Goal: Task Accomplishment & Management: Manage account settings

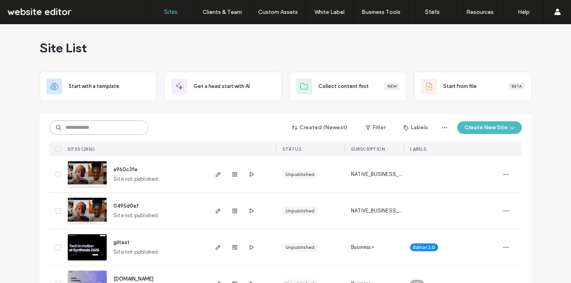
click at [102, 128] on input at bounding box center [98, 127] width 99 height 14
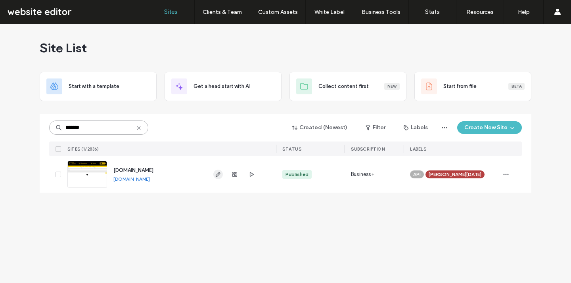
type input "*******"
click at [216, 176] on icon "button" at bounding box center [218, 174] width 6 height 6
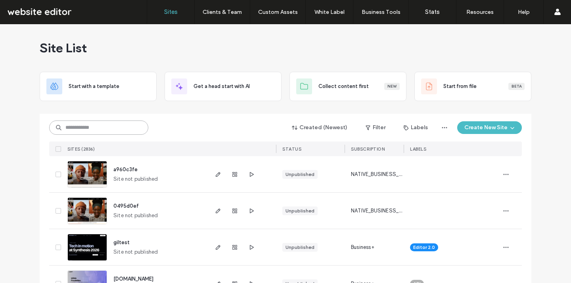
click at [87, 128] on input at bounding box center [98, 127] width 99 height 14
type input "*******"
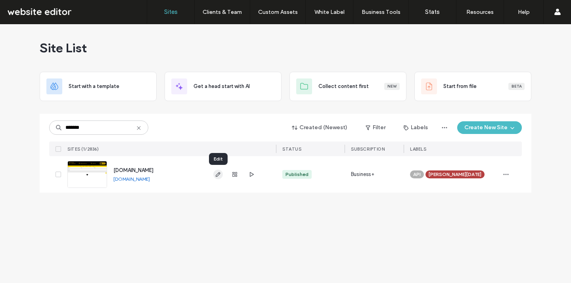
click at [216, 174] on icon "button" at bounding box center [218, 174] width 6 height 6
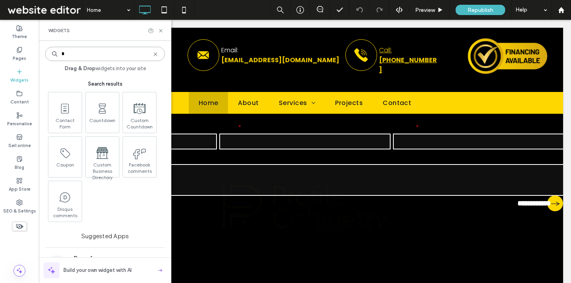
type input "*"
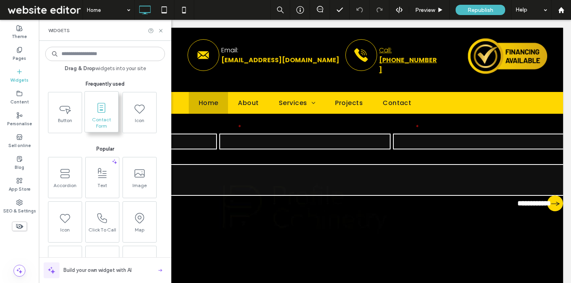
click at [99, 111] on icon at bounding box center [101, 107] width 13 height 13
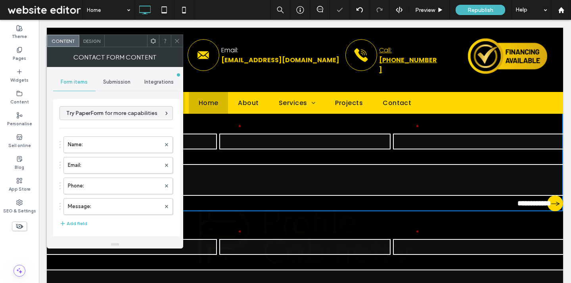
type input "**********"
click at [99, 44] on div "Design" at bounding box center [91, 41] width 25 height 12
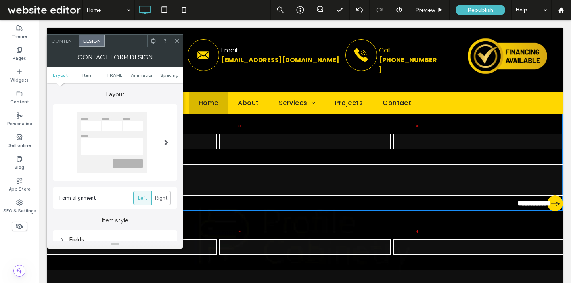
click at [151, 43] on icon at bounding box center [153, 41] width 6 height 6
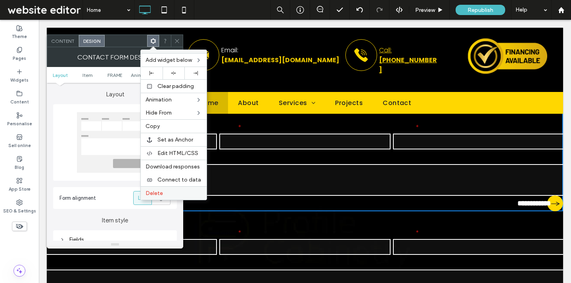
click at [173, 193] on label "Delete" at bounding box center [173, 193] width 56 height 7
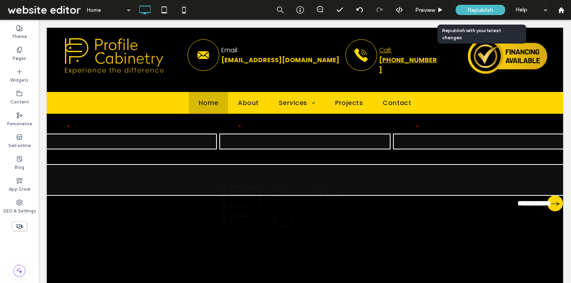
click at [483, 10] on span "Republish" at bounding box center [480, 10] width 26 height 7
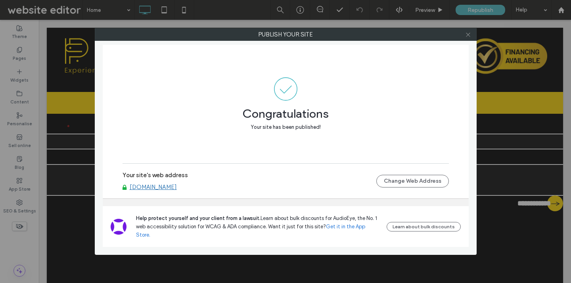
click at [470, 34] on icon at bounding box center [468, 35] width 6 height 6
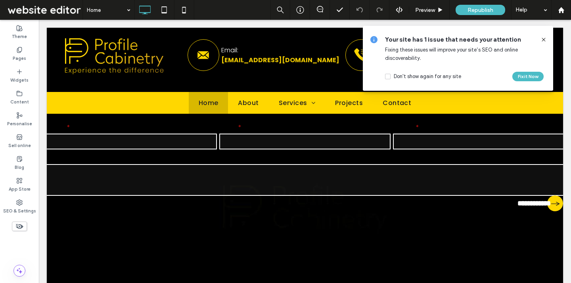
click at [57, 9] on span at bounding box center [44, 10] width 76 height 16
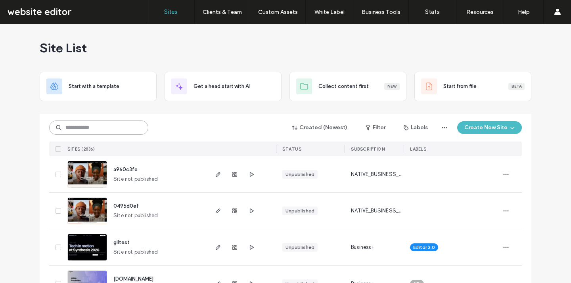
click at [121, 124] on input at bounding box center [98, 127] width 99 height 14
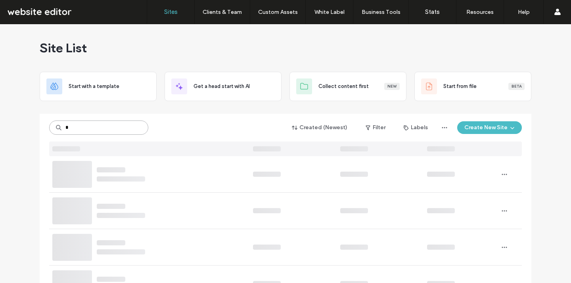
type input "*"
click at [117, 133] on input "*" at bounding box center [98, 127] width 99 height 14
click at [99, 127] on input "*" at bounding box center [98, 127] width 99 height 14
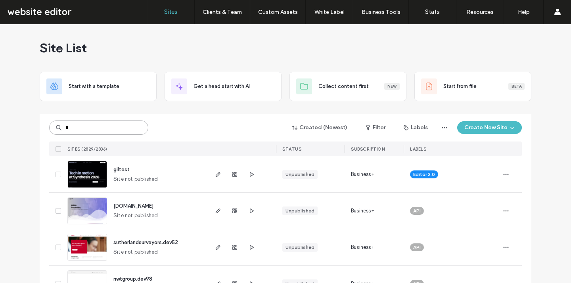
type input "*"
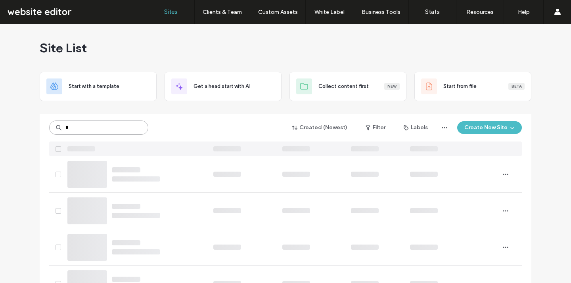
type input "*"
click at [98, 131] on input "*" at bounding box center [98, 127] width 99 height 14
click at [79, 128] on input "*******" at bounding box center [98, 127] width 99 height 14
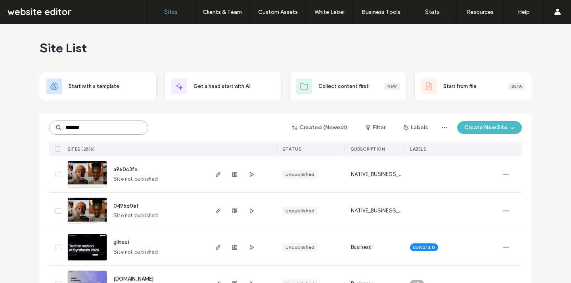
type input "*******"
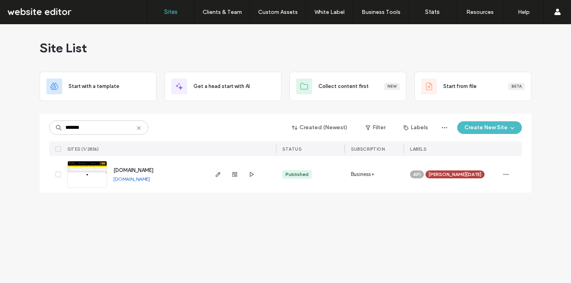
click at [136, 181] on link "www.profilecabinetry.com" at bounding box center [131, 179] width 36 height 6
click at [219, 222] on div "Site List Start with a template Get a head start with AI Collect content first …" at bounding box center [285, 153] width 571 height 259
click at [219, 172] on icon "button" at bounding box center [218, 174] width 6 height 6
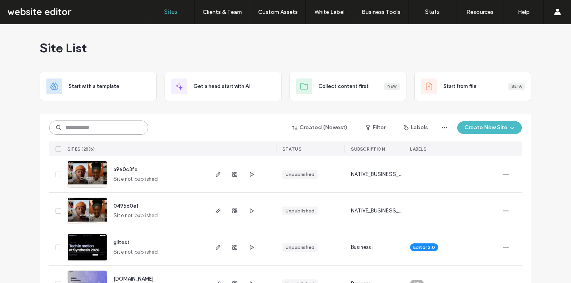
click at [102, 129] on input at bounding box center [98, 127] width 99 height 14
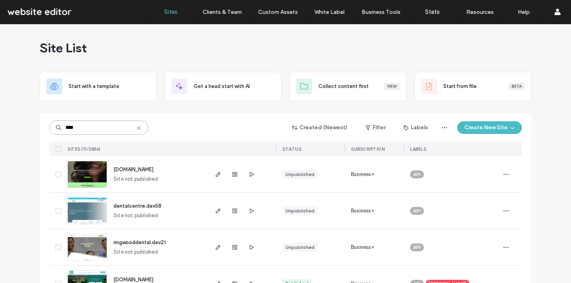
click at [98, 127] on input "****" at bounding box center [98, 127] width 99 height 14
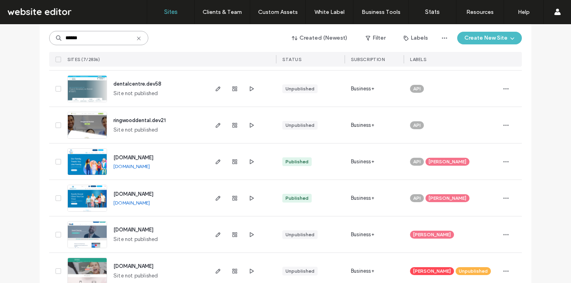
scroll to position [138, 0]
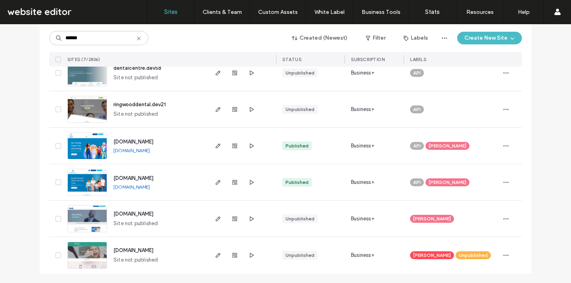
drag, startPoint x: 183, startPoint y: 151, endPoint x: 177, endPoint y: 154, distance: 7.1
click at [177, 154] on div "www.mydentalriverakids.com www.mydentalriverakids.com" at bounding box center [157, 146] width 100 height 36
copy div "www.mydentalriverakids.com"
click at [150, 187] on link "www.mydentalrivera.com" at bounding box center [131, 187] width 36 height 6
click at [172, 158] on div "www.mydentalriverakids.com www.mydentalriverakids.com" at bounding box center [157, 146] width 100 height 36
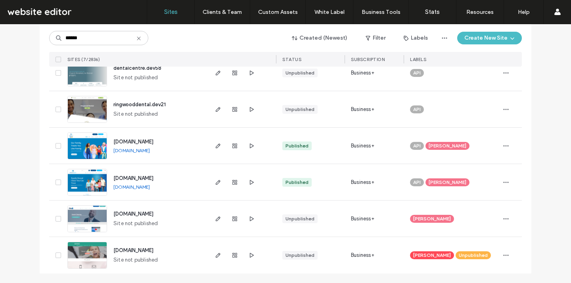
drag, startPoint x: 168, startPoint y: 188, endPoint x: 110, endPoint y: 187, distance: 58.6
click at [110, 187] on div "www.mydentalrivera.com www.mydentalrivera.com" at bounding box center [157, 182] width 100 height 36
copy link "www.mydentalrivera.com"
click at [157, 160] on div "www.mydentalriverakids.com www.mydentalriverakids.com" at bounding box center [157, 146] width 100 height 36
drag, startPoint x: 179, startPoint y: 151, endPoint x: 110, endPoint y: 151, distance: 68.9
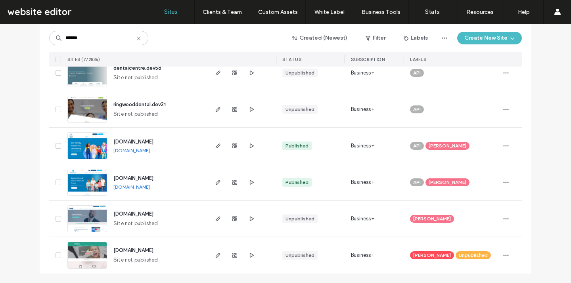
click at [110, 151] on div "www.mydentalriverakids.com www.mydentalriverakids.com" at bounding box center [157, 146] width 100 height 36
copy link "www.mydentalriverakids.com"
click at [135, 42] on input "******" at bounding box center [98, 38] width 99 height 14
type input "*"
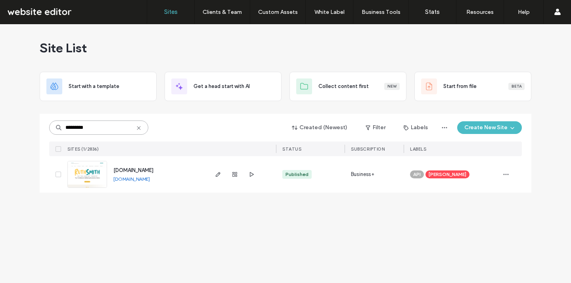
scroll to position [0, 0]
click at [150, 181] on link "www.thefeelamazingtherapist.co.uk" at bounding box center [131, 179] width 36 height 6
drag, startPoint x: 195, startPoint y: 182, endPoint x: 110, endPoint y: 180, distance: 84.8
click at [110, 180] on div "www.thefeelamazingtherapist.co.uk www.thefeelamazingtherapist.co.uk" at bounding box center [157, 174] width 100 height 36
copy link "www.thefeelamazingtherapist.co.uk"
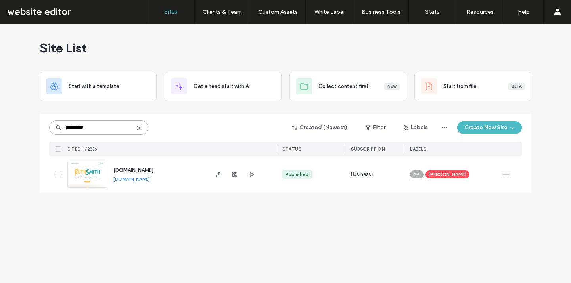
click at [123, 125] on input "*********" at bounding box center [98, 127] width 99 height 14
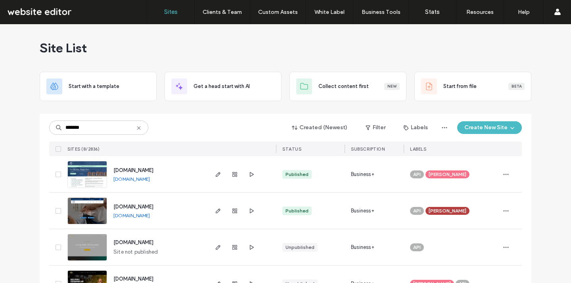
click at [149, 216] on link "www.primetherapy.co" at bounding box center [131, 215] width 36 height 6
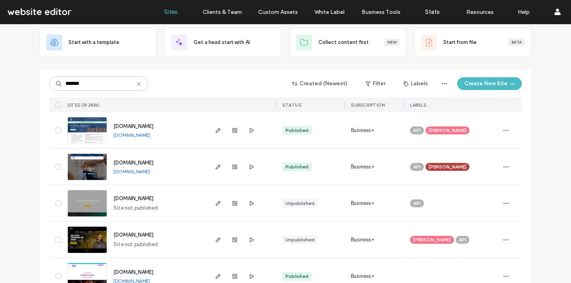
scroll to position [44, 0]
drag, startPoint x: 166, startPoint y: 172, endPoint x: 160, endPoint y: 171, distance: 6.1
click at [160, 171] on div "www.primetherapy.co www.primetherapy.co" at bounding box center [157, 167] width 100 height 36
copy div "www.primetherapy.co"
click at [150, 134] on link "www.feet-therapy.com" at bounding box center [131, 135] width 36 height 6
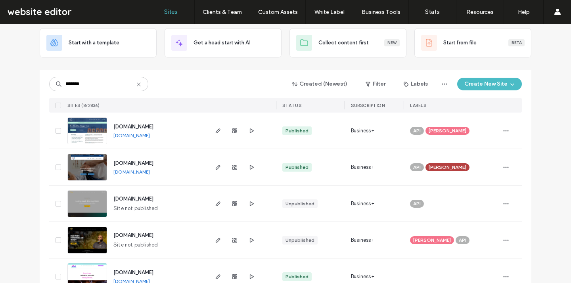
drag, startPoint x: 167, startPoint y: 139, endPoint x: 116, endPoint y: 134, distance: 51.0
click at [116, 134] on div "www.feet-therapy.com www.feet-therapy.com" at bounding box center [157, 131] width 100 height 36
drag, startPoint x: 108, startPoint y: 137, endPoint x: 167, endPoint y: 138, distance: 59.5
click at [167, 139] on div "www.feet-therapy.com www.feet-therapy.com" at bounding box center [157, 131] width 100 height 36
copy link "www.feet-therapy.com"
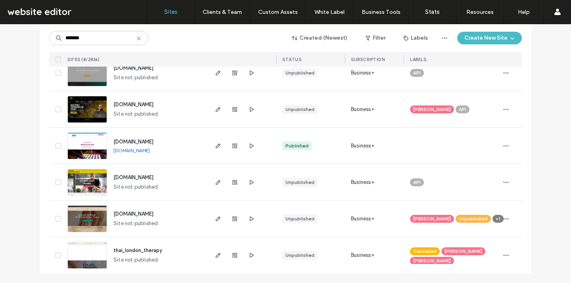
scroll to position [0, 0]
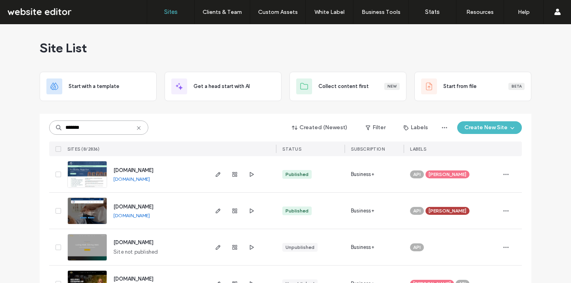
drag, startPoint x: 102, startPoint y: 125, endPoint x: 35, endPoint y: 119, distance: 67.6
click at [35, 120] on div "Site List Start with a template Get a head start with AI Collect content first …" at bounding box center [285, 240] width 571 height 433
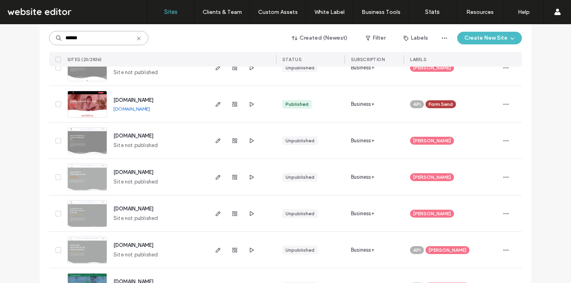
scroll to position [223, 0]
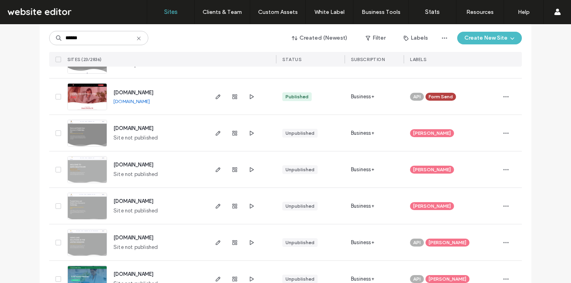
click at [170, 104] on div "www.scrhealthacademy.com www.scrhealthacademy.com" at bounding box center [157, 96] width 100 height 36
click at [150, 101] on link "www.scrhealthacademy.com" at bounding box center [131, 101] width 36 height 6
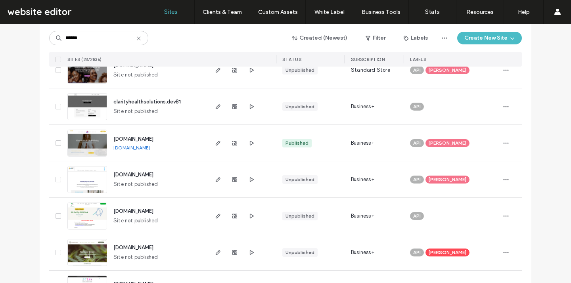
scroll to position [539, 0]
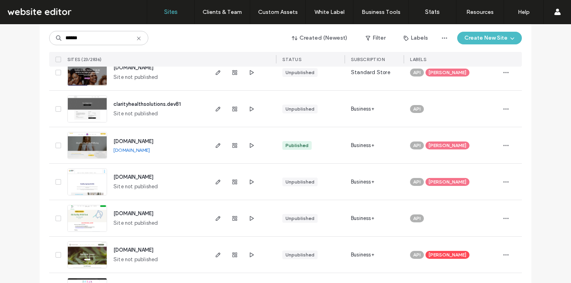
click at [150, 152] on link "www.prohealthwellbeing.com" at bounding box center [131, 150] width 36 height 6
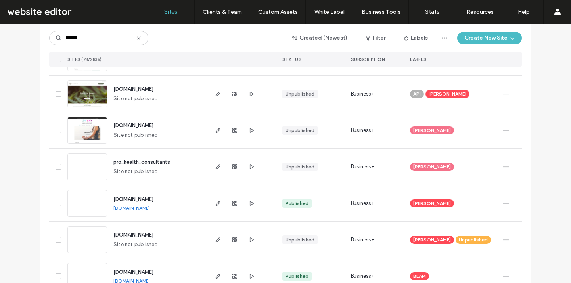
scroll to position [721, 0]
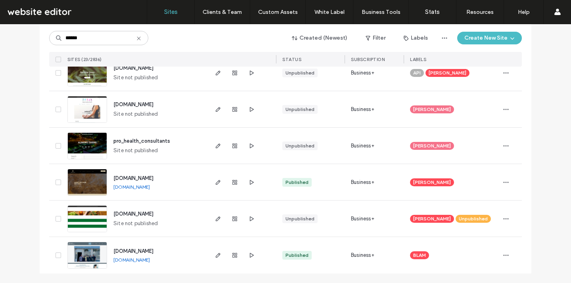
click at [150, 185] on link "www.neuroalignclinic.co.uk" at bounding box center [131, 187] width 36 height 6
drag, startPoint x: 110, startPoint y: 34, endPoint x: 63, endPoint y: 34, distance: 47.5
click at [63, 34] on input "******" at bounding box center [98, 38] width 99 height 14
drag, startPoint x: 90, startPoint y: 44, endPoint x: 42, endPoint y: 41, distance: 47.7
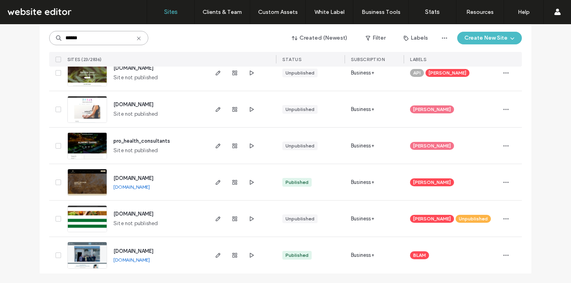
paste input "******"
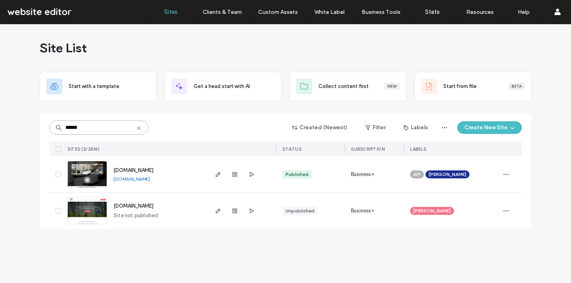
scroll to position [0, 0]
click at [150, 178] on link "www.keeganrogerspsychology.co.za" at bounding box center [131, 179] width 36 height 6
drag, startPoint x: 197, startPoint y: 184, endPoint x: 114, endPoint y: 181, distance: 83.3
click at [114, 181] on div "www.keeganrogerspsychology.co.za www.keeganrogerspsychology.co.za" at bounding box center [157, 174] width 100 height 36
copy link "www.keeganrogerspsychology.co.za"
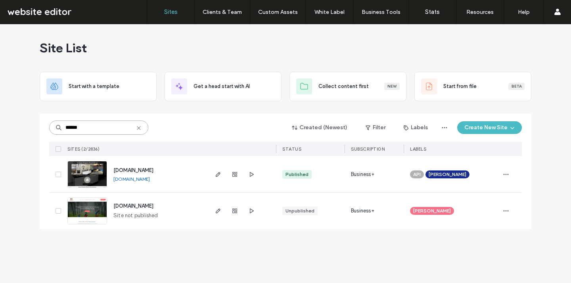
click at [102, 125] on input "******" at bounding box center [98, 127] width 99 height 14
drag, startPoint x: 126, startPoint y: 127, endPoint x: 62, endPoint y: 134, distance: 65.0
click at [62, 134] on input "**********" at bounding box center [98, 127] width 99 height 14
type input "*"
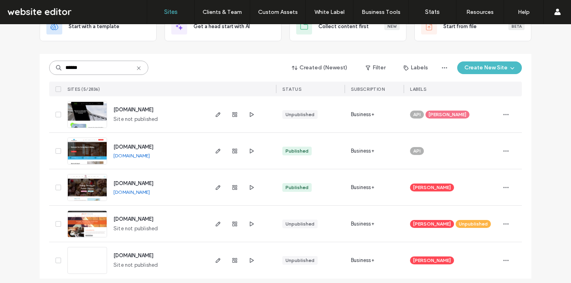
scroll to position [65, 0]
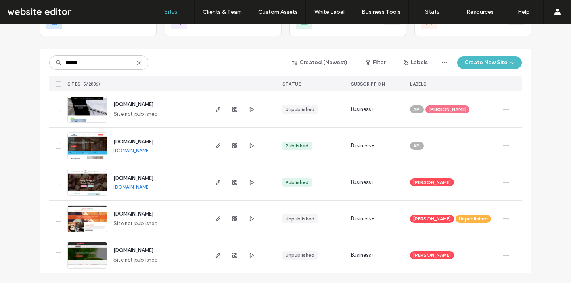
click at [150, 187] on link "www.doctorbakes.com" at bounding box center [131, 187] width 36 height 6
click at [150, 151] on link "www.doubleglazingdoctors.co.uk" at bounding box center [131, 150] width 36 height 6
drag, startPoint x: 121, startPoint y: 65, endPoint x: 38, endPoint y: 67, distance: 83.2
click at [40, 67] on div "****** Created (Newest) Filter Labels Create New Site SITES (5/2836) STATUS Sub…" at bounding box center [285, 161] width 491 height 225
type input "*"
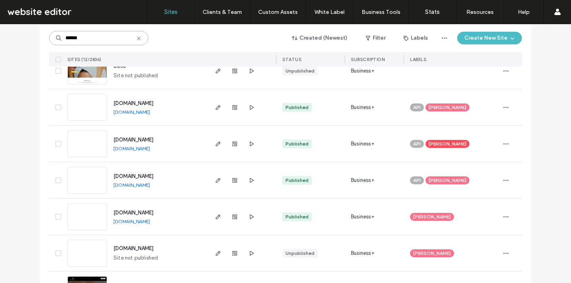
scroll to position [255, 0]
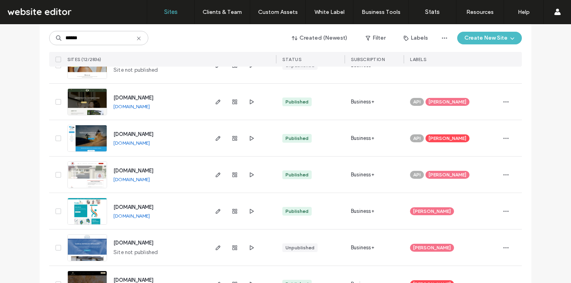
click at [150, 108] on link "www.greenfieldvetclinic.com" at bounding box center [131, 106] width 36 height 6
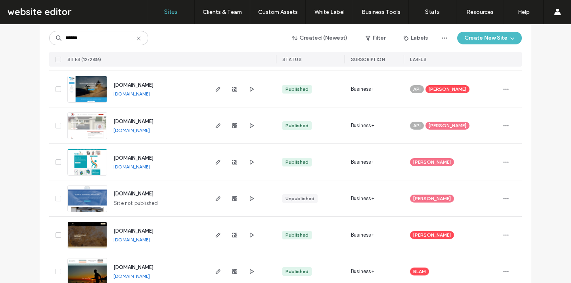
scroll to position [320, 0]
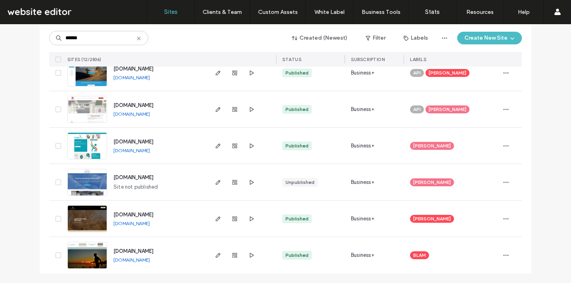
click at [129, 151] on link "www.fordeclinic.ie" at bounding box center [131, 150] width 36 height 6
click at [134, 261] on link "www.becosmetic.com" at bounding box center [131, 260] width 36 height 6
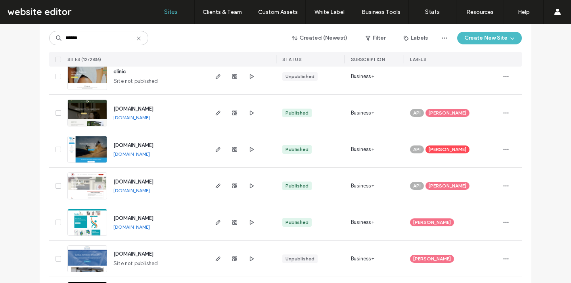
scroll to position [233, 0]
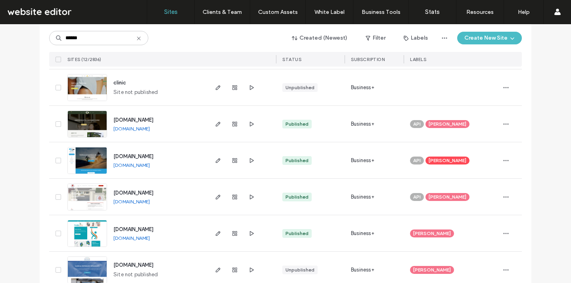
click at [143, 201] on link "www.themapleclinic.ie" at bounding box center [131, 202] width 36 height 6
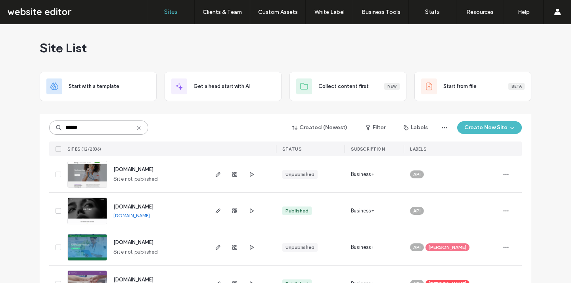
drag, startPoint x: 91, startPoint y: 128, endPoint x: 29, endPoint y: 122, distance: 62.2
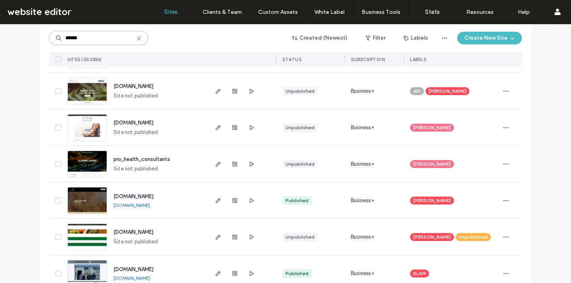
scroll to position [721, 0]
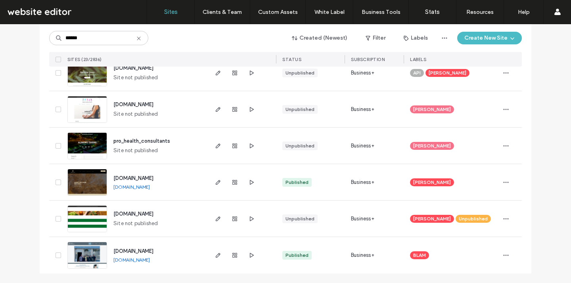
click at [150, 260] on link "www.swanseahealthsolutions.co.uk" at bounding box center [131, 260] width 36 height 6
drag, startPoint x: 81, startPoint y: 41, endPoint x: 35, endPoint y: 35, distance: 46.0
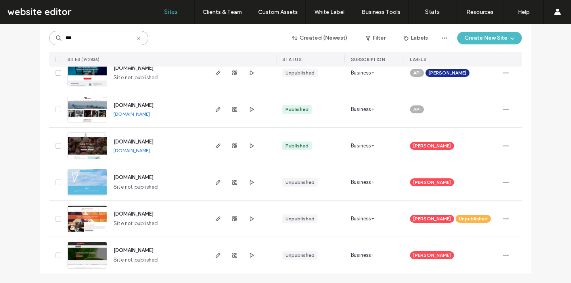
scroll to position [211, 0]
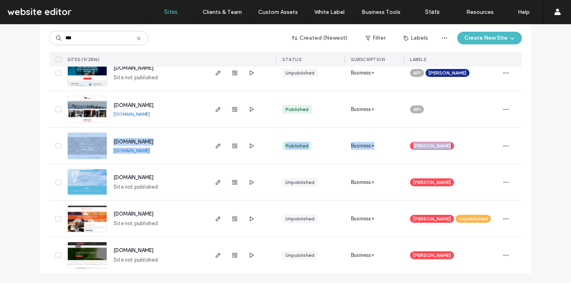
drag, startPoint x: 565, startPoint y: 158, endPoint x: 565, endPoint y: 115, distance: 43.2
click at [565, 115] on div "Site List Start with a template Get a head start with AI Collect content first …" at bounding box center [285, 153] width 571 height 259
click at [554, 143] on div "Site List Start with a template Get a head start with AI Collect content first …" at bounding box center [285, 48] width 571 height 470
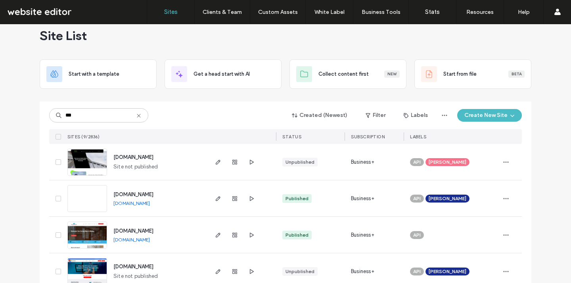
scroll to position [0, 0]
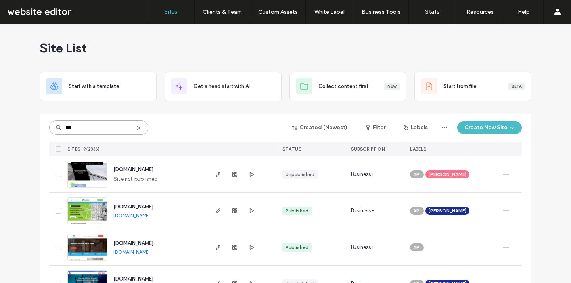
drag, startPoint x: 82, startPoint y: 127, endPoint x: 40, endPoint y: 125, distance: 42.0
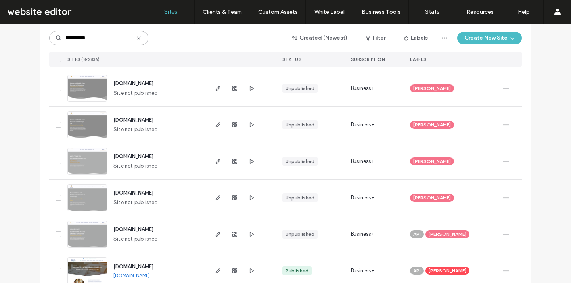
scroll to position [174, 0]
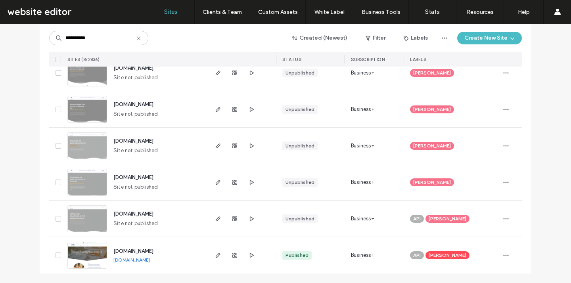
click at [150, 263] on div "www.cchealthcareleeds.co.uk" at bounding box center [131, 260] width 36 height 6
click at [150, 262] on link "www.cchealthcareleeds.co.uk" at bounding box center [131, 260] width 36 height 6
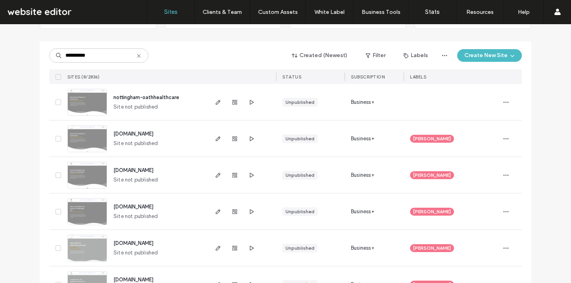
scroll to position [0, 0]
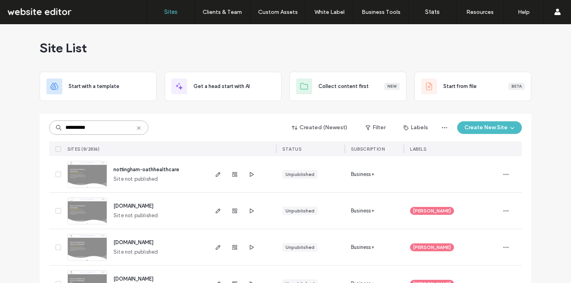
drag, startPoint x: 116, startPoint y: 129, endPoint x: 53, endPoint y: 122, distance: 64.2
click at [53, 122] on input "**********" at bounding box center [98, 127] width 99 height 14
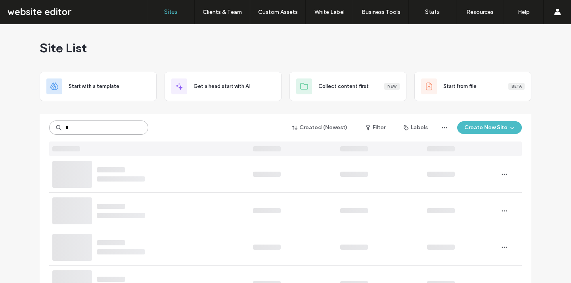
type input "*"
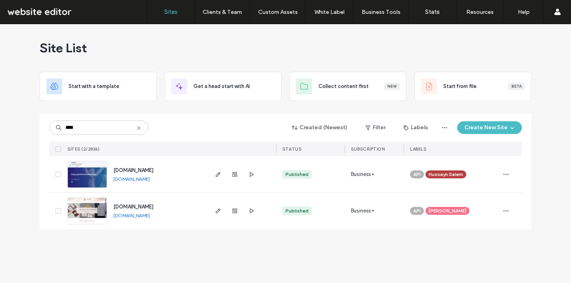
click at [150, 178] on link "www.theveinsurgeons.com" at bounding box center [131, 179] width 36 height 6
drag, startPoint x: 180, startPoint y: 181, endPoint x: 113, endPoint y: 179, distance: 67.4
click at [113, 179] on div "www.theveinsurgeons.com www.theveinsurgeons.com" at bounding box center [157, 174] width 100 height 36
copy link "www.theveinsurgeons.com"
drag, startPoint x: 99, startPoint y: 131, endPoint x: 32, endPoint y: 113, distance: 68.5
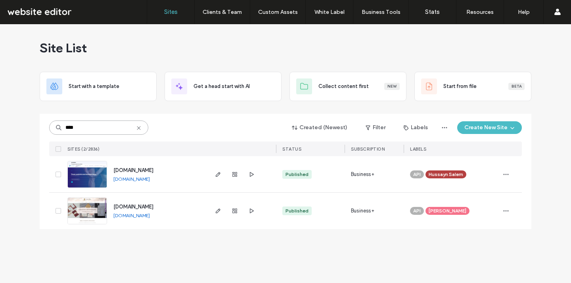
click at [34, 113] on div "Site List Start with a template Get a head start with AI Collect content first …" at bounding box center [285, 153] width 571 height 259
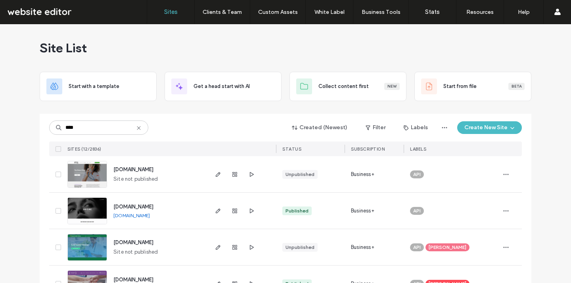
click at [150, 214] on link "www.skinclinictenby.co.uk" at bounding box center [131, 215] width 36 height 6
click at [123, 130] on input "****" at bounding box center [98, 127] width 99 height 14
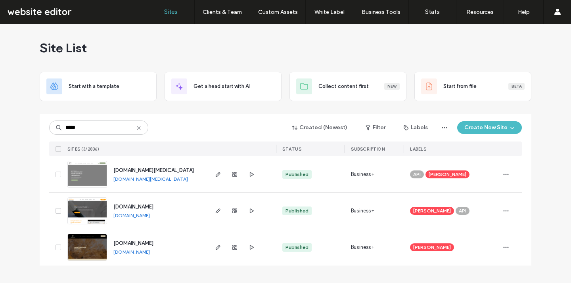
click at [143, 179] on link "www.pure-chiropractic.co.uk" at bounding box center [150, 179] width 74 height 6
click at [150, 249] on link "www.neuroalignclinic.co.uk" at bounding box center [131, 252] width 36 height 6
click at [150, 213] on link "www.citycentrechiropody.co.uk" at bounding box center [131, 215] width 36 height 6
drag, startPoint x: 93, startPoint y: 129, endPoint x: 31, endPoint y: 124, distance: 62.5
click at [32, 125] on div "Site List Start with a template Get a head start with AI Collect content first …" at bounding box center [285, 153] width 571 height 259
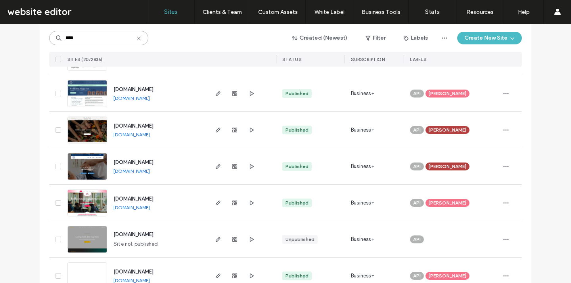
scroll to position [118, 0]
click at [150, 172] on link "www.primetherapy.co" at bounding box center [131, 171] width 36 height 6
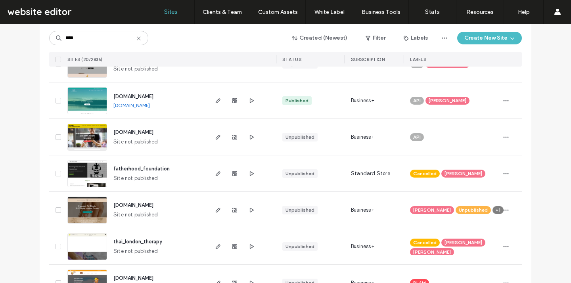
scroll to position [543, 0]
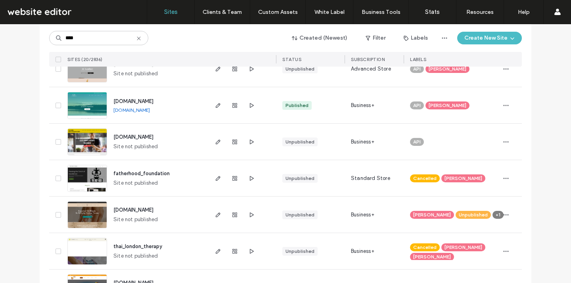
click at [145, 111] on link "www.guntherservices.com" at bounding box center [131, 110] width 36 height 6
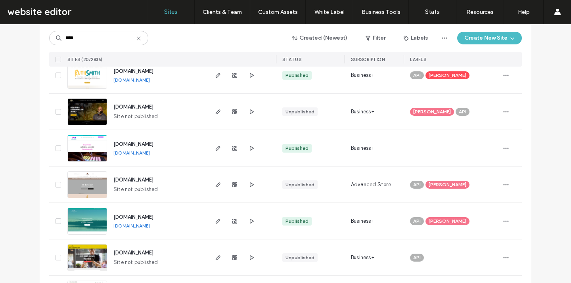
scroll to position [379, 0]
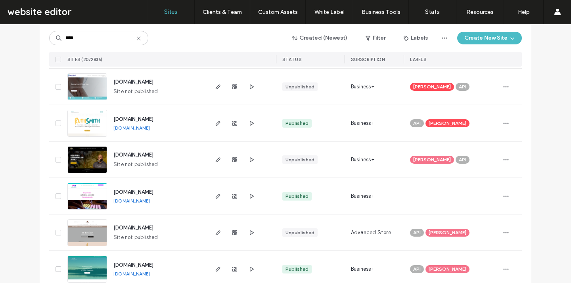
click at [150, 198] on link "www.musictherapyup.co.uk" at bounding box center [131, 201] width 36 height 6
drag, startPoint x: 117, startPoint y: 45, endPoint x: 19, endPoint y: 31, distance: 99.6
click at [21, 31] on div "Site List Start with a template Get a head start with AI Collect content first …" at bounding box center [285, 80] width 571 height 871
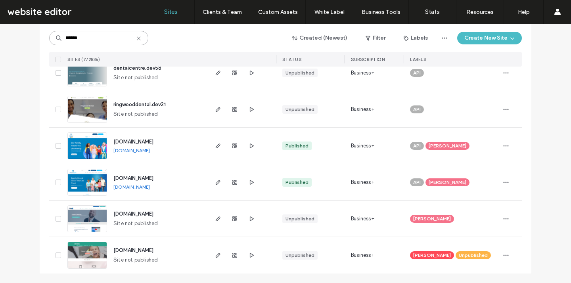
scroll to position [138, 0]
drag, startPoint x: 179, startPoint y: 149, endPoint x: 108, endPoint y: 153, distance: 70.6
click at [108, 153] on div "www.mydentalriverakids.com www.mydentalriverakids.com" at bounding box center [157, 146] width 100 height 36
copy link "www.mydentalriverakids.com"
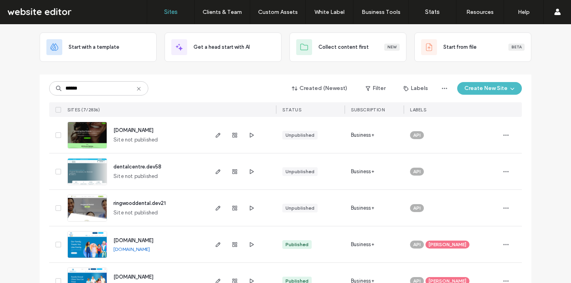
scroll to position [29, 0]
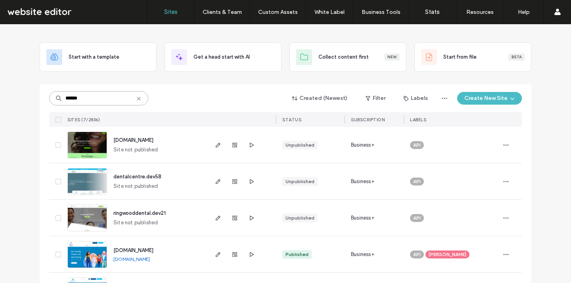
click at [121, 98] on input "******" at bounding box center [98, 98] width 99 height 14
click at [150, 259] on link "www.mintresidential.co.uk" at bounding box center [131, 259] width 36 height 6
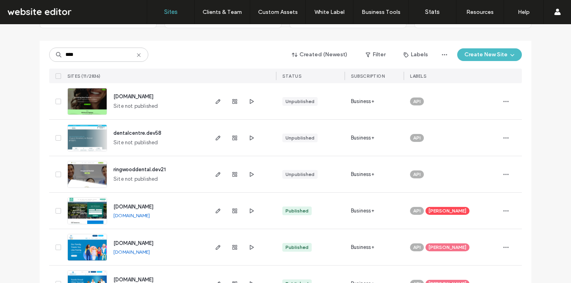
scroll to position [52, 0]
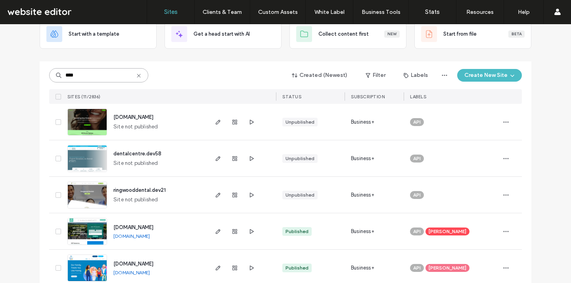
drag, startPoint x: 86, startPoint y: 73, endPoint x: 52, endPoint y: 68, distance: 33.6
click at [53, 68] on div "**** Created (Newest) Filter Labels Create New Site" at bounding box center [285, 75] width 472 height 15
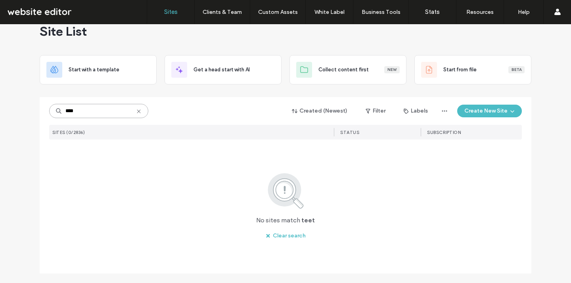
scroll to position [17, 0]
type input "***"
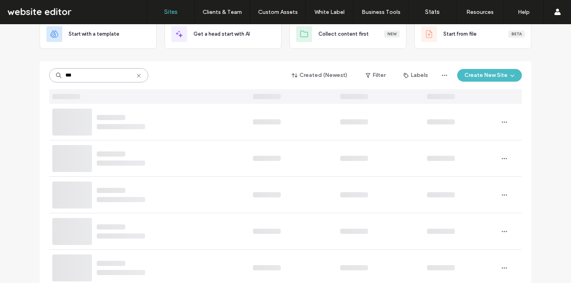
scroll to position [0, 0]
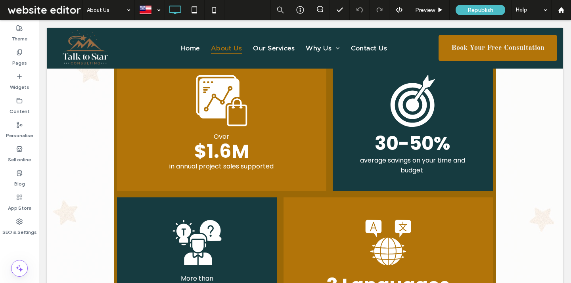
scroll to position [503, 0]
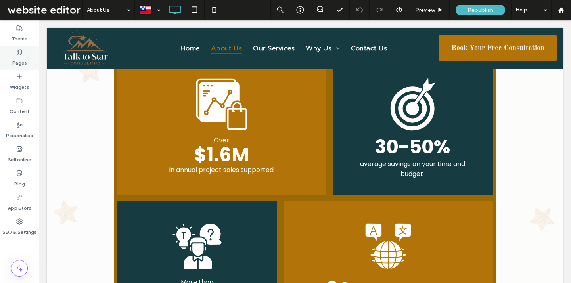
click at [29, 60] on div "Pages" at bounding box center [19, 58] width 39 height 24
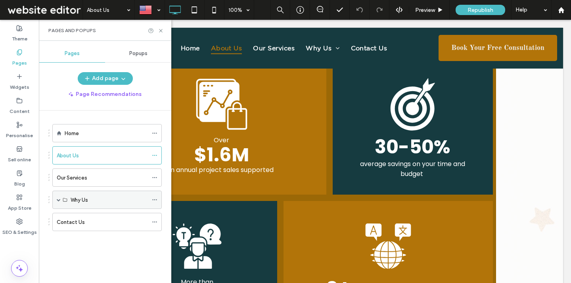
click at [90, 201] on div "Why Us" at bounding box center [109, 200] width 77 height 8
